Goal: Information Seeking & Learning: Learn about a topic

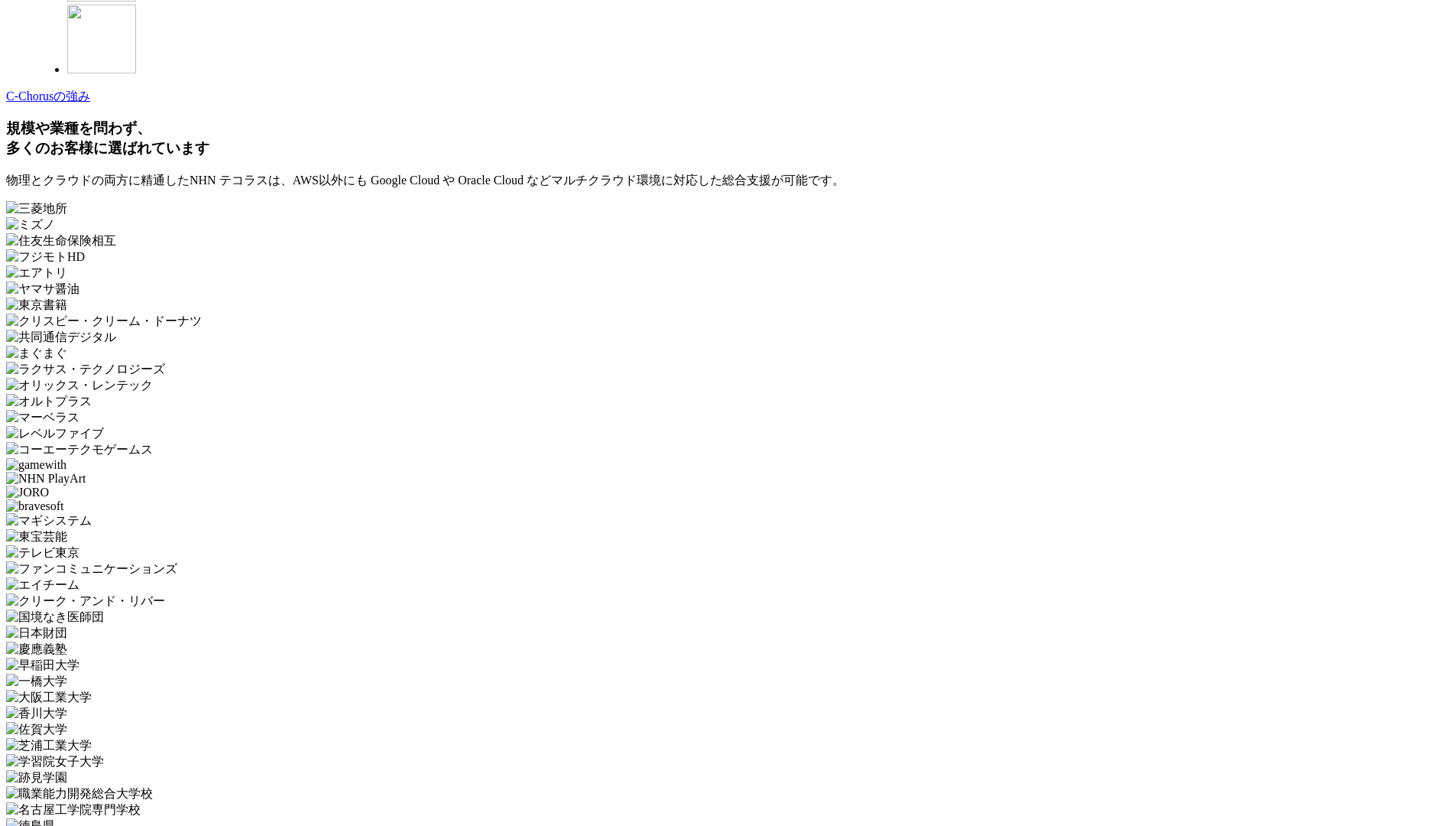
scroll to position [4578, 0]
